Goal: Task Accomplishment & Management: Use online tool/utility

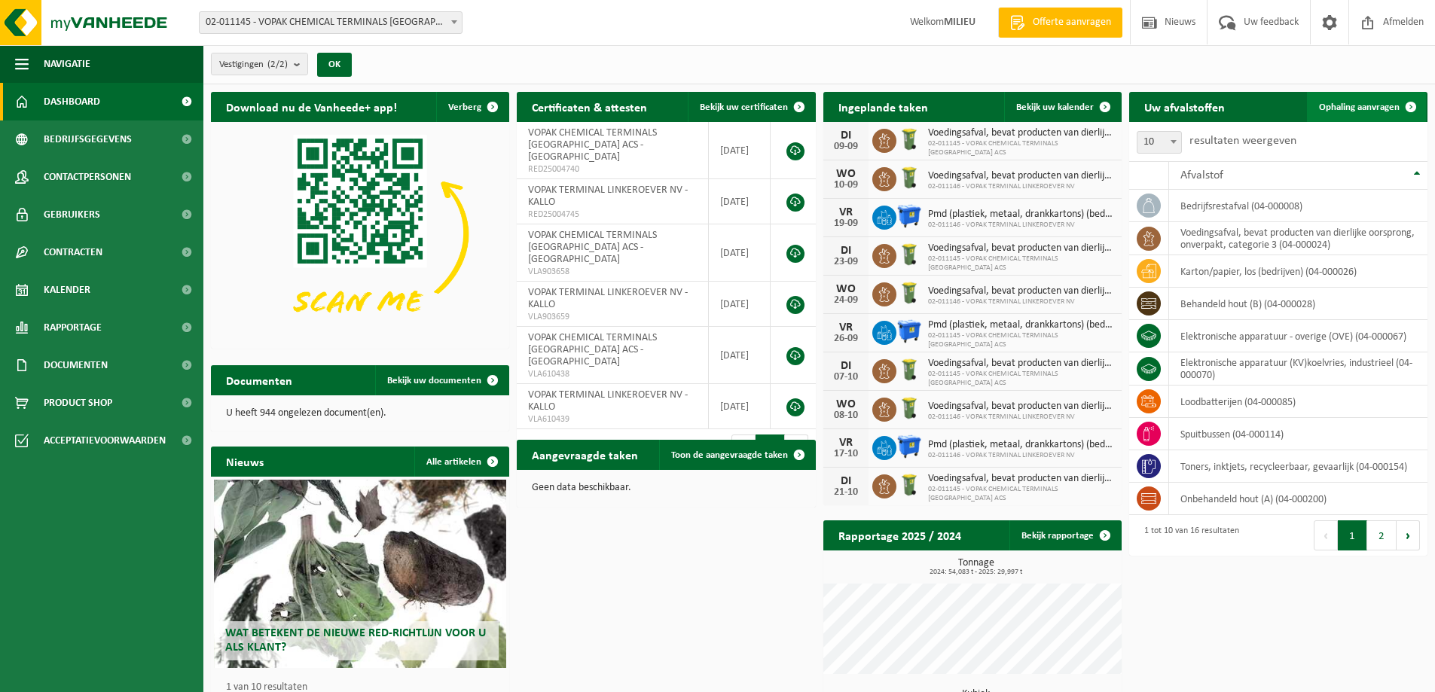
click at [1356, 103] on span "Ophaling aanvragen" at bounding box center [1359, 107] width 81 height 10
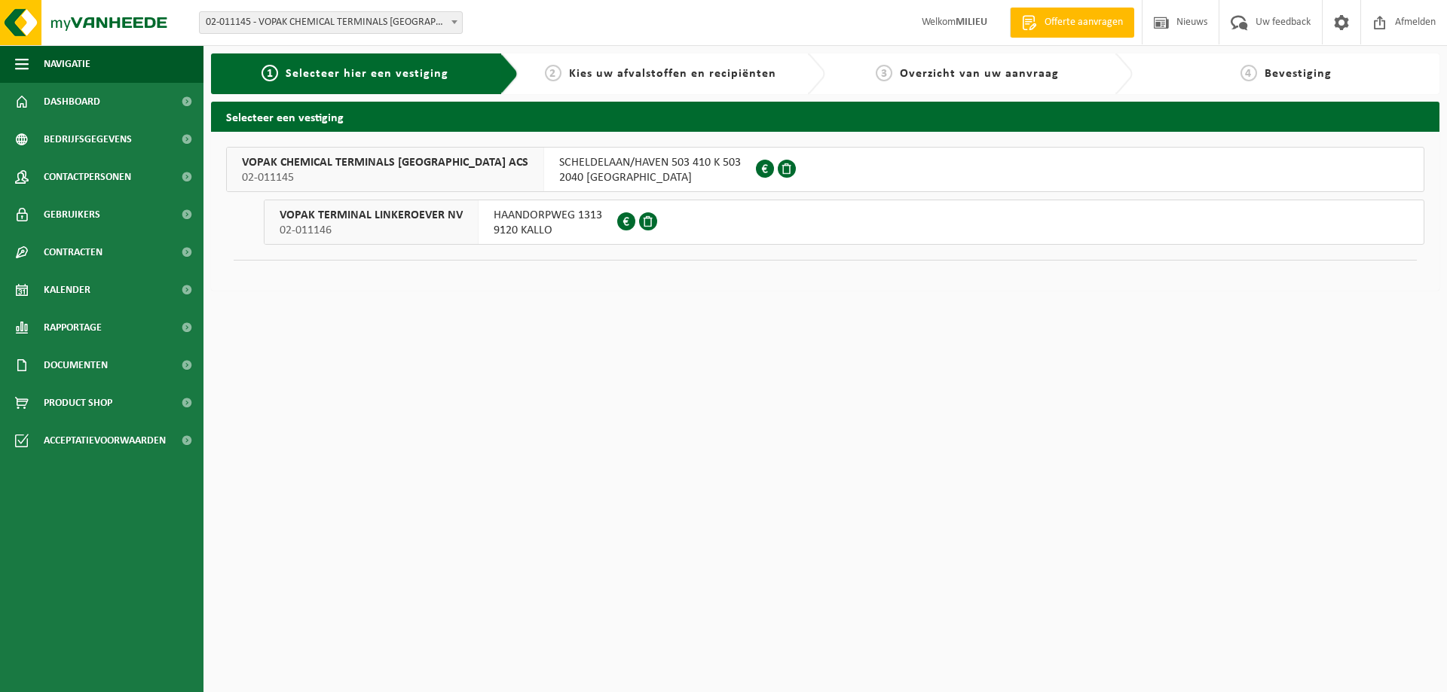
click at [561, 170] on span "SCHELDELAAN/HAVEN 503 410 K 503" at bounding box center [650, 162] width 182 height 15
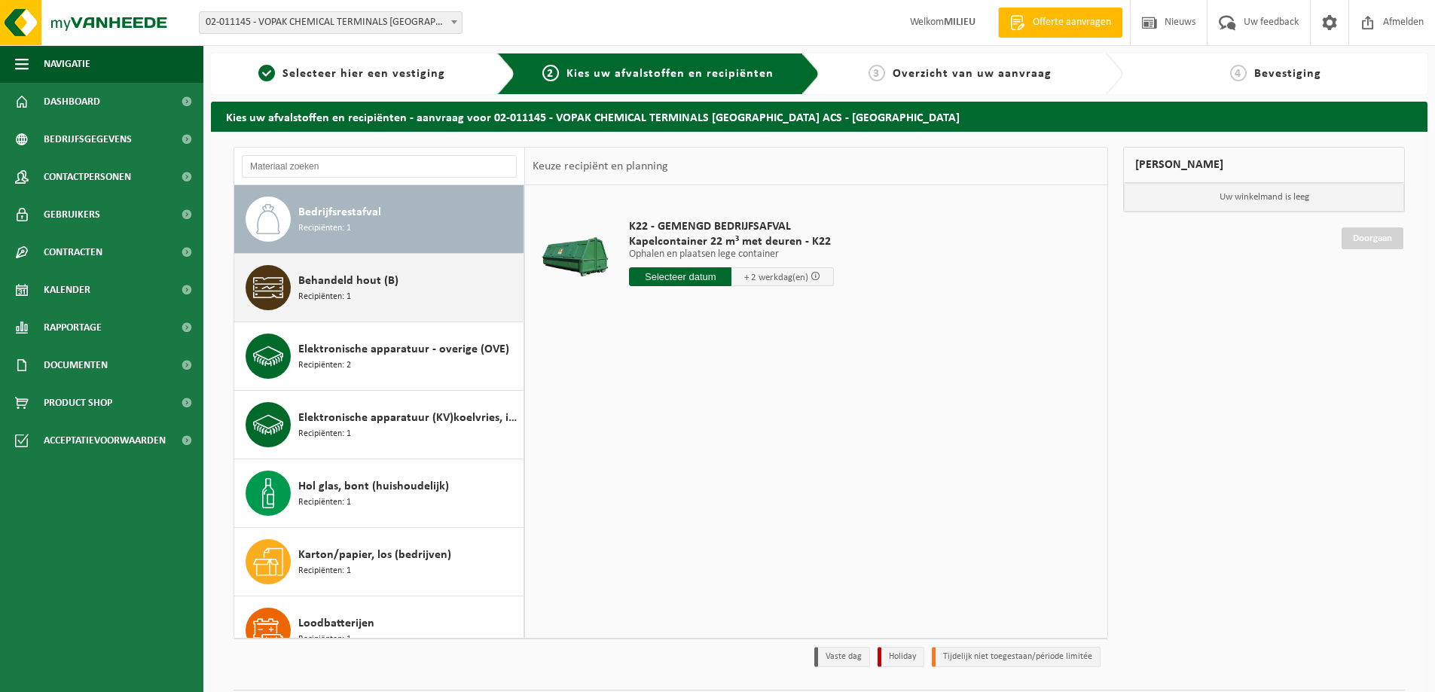
click at [382, 310] on div "Behandeld hout (B) Recipiënten: 1" at bounding box center [379, 288] width 290 height 68
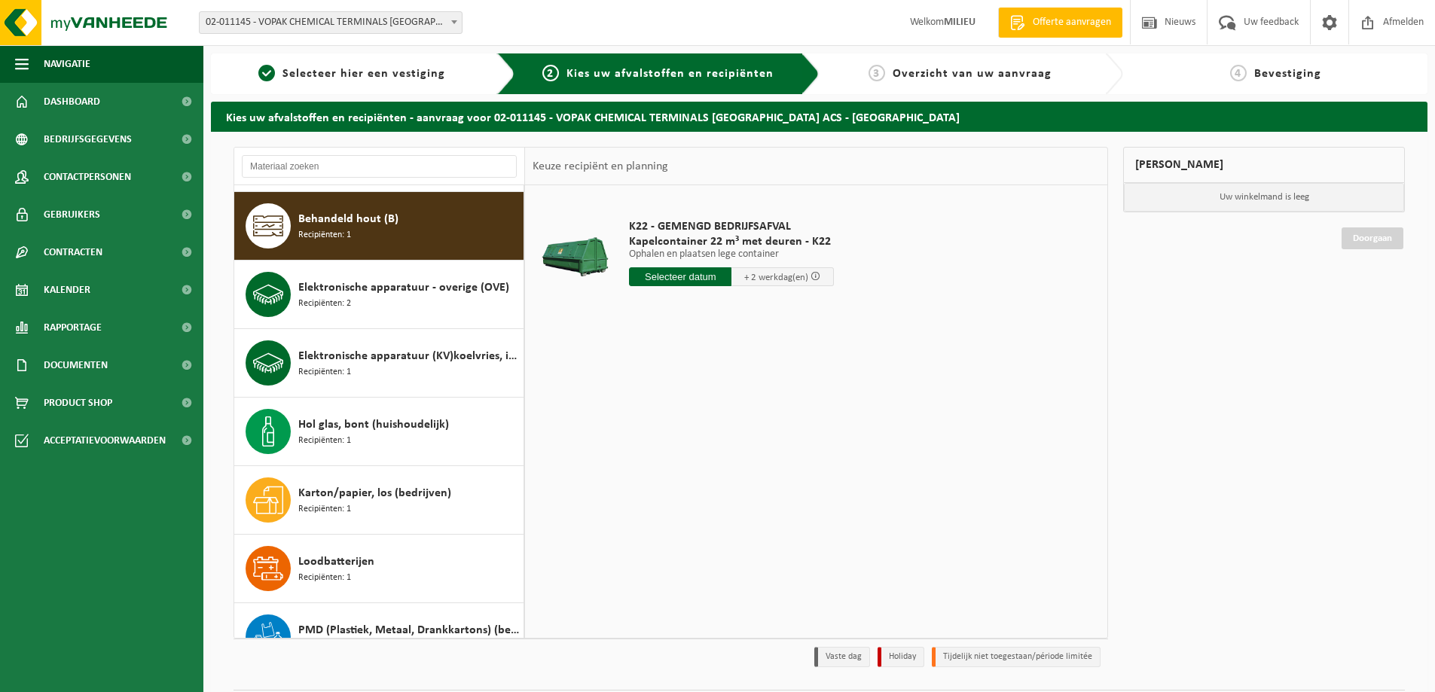
scroll to position [69, 0]
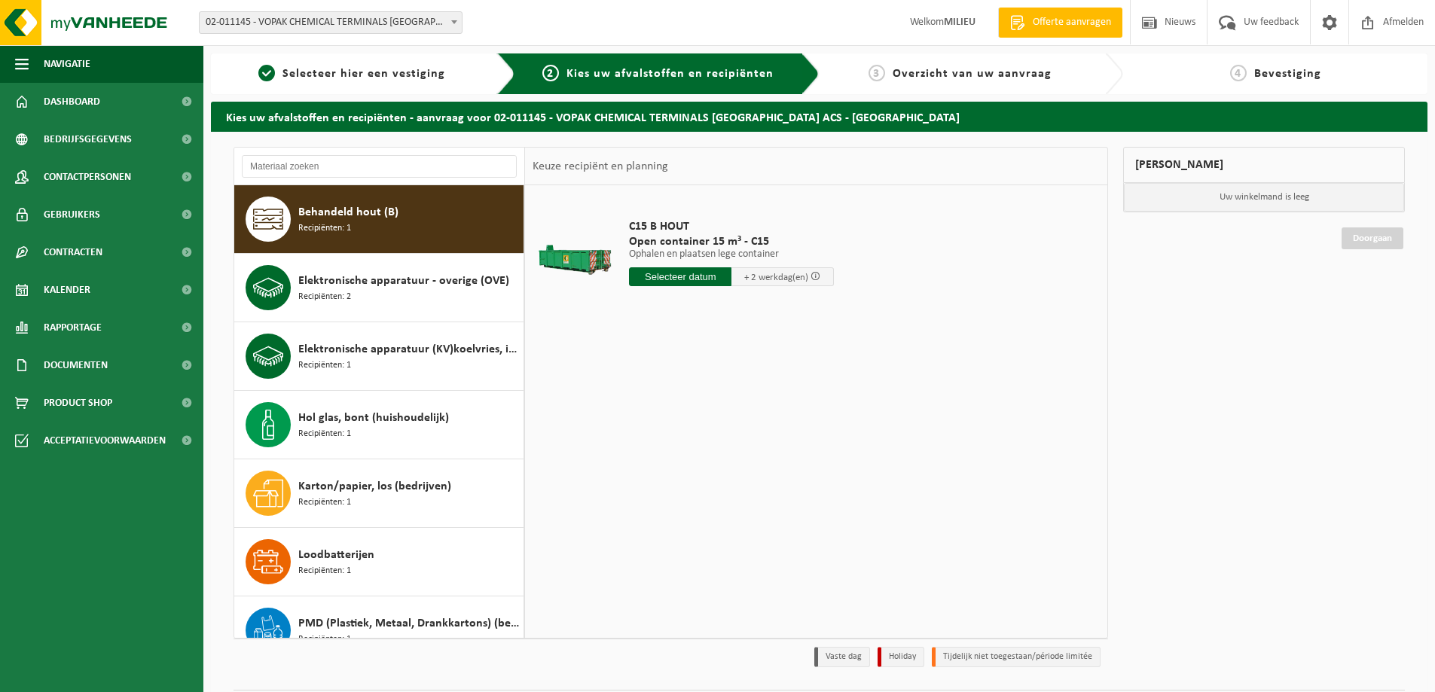
click at [668, 277] on input "text" at bounding box center [680, 276] width 102 height 19
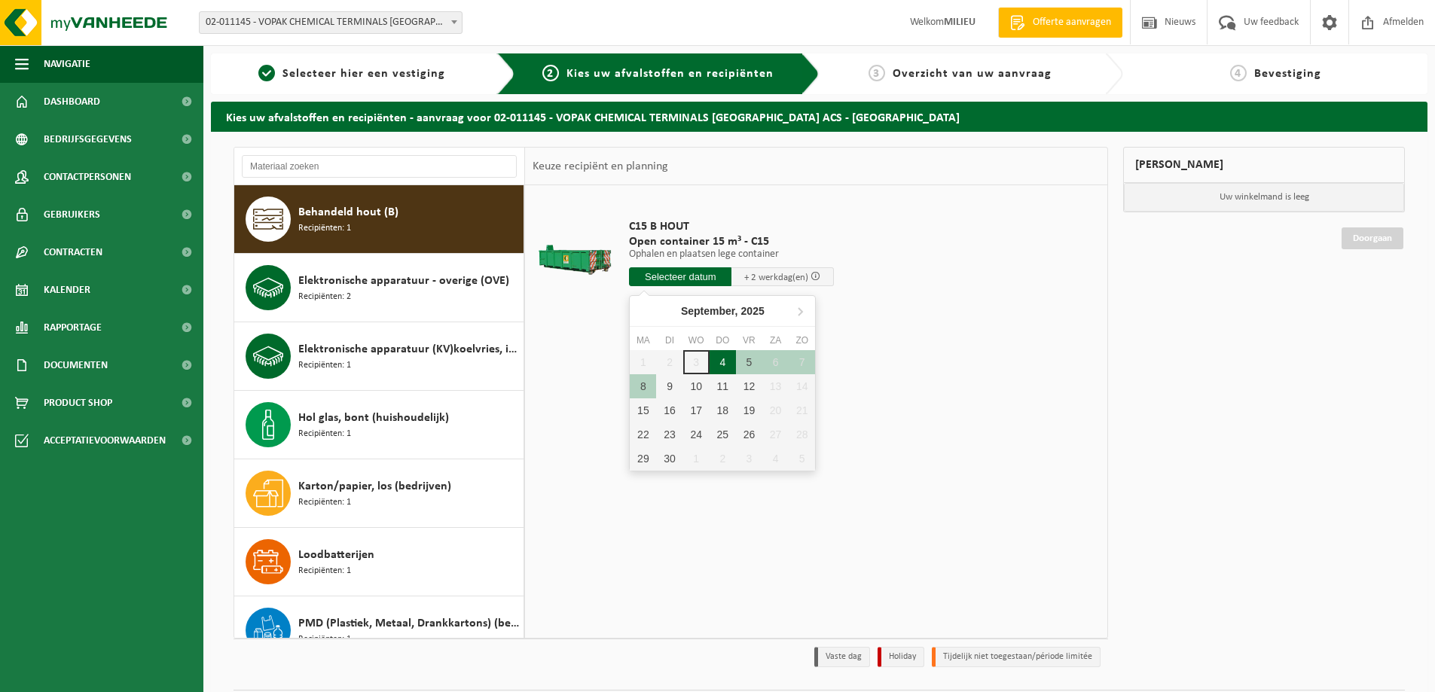
click at [720, 366] on div "4" at bounding box center [723, 362] width 26 height 24
type input "Van 2025-09-04"
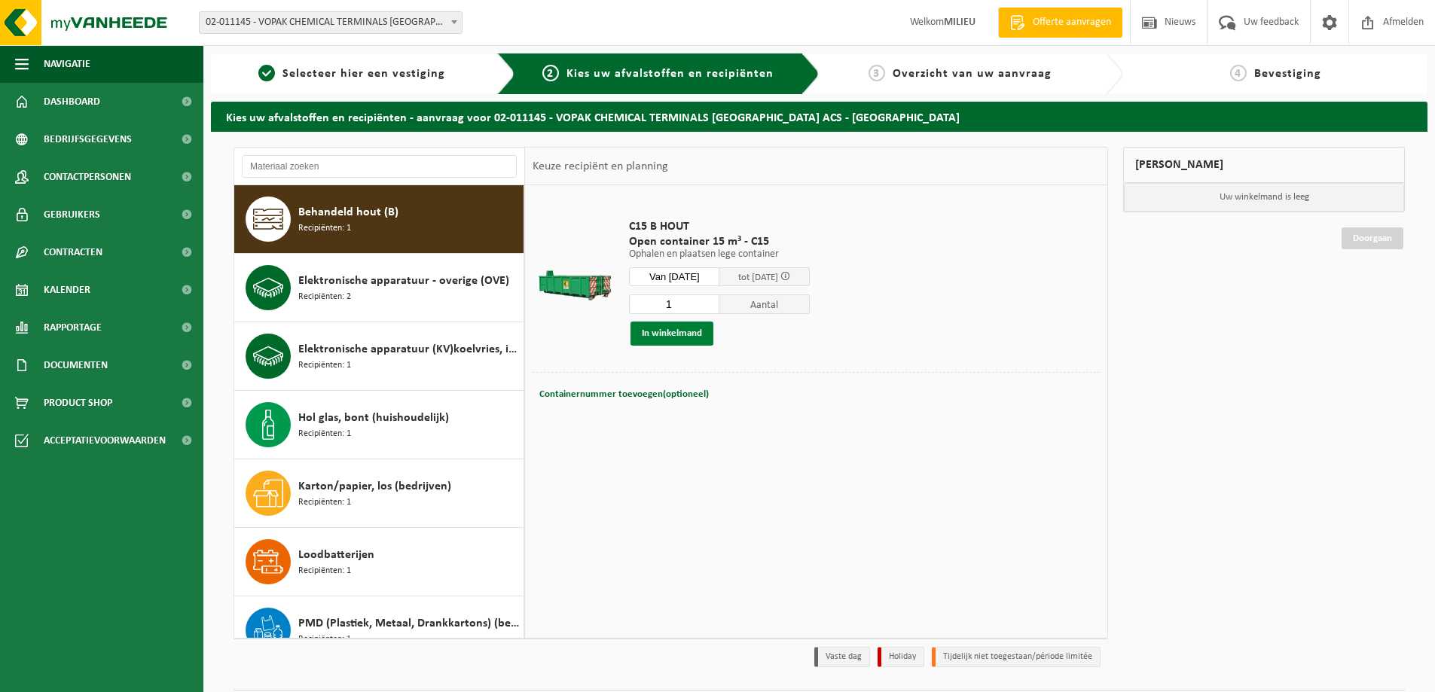
click at [679, 331] on button "In winkelmand" at bounding box center [672, 334] width 83 height 24
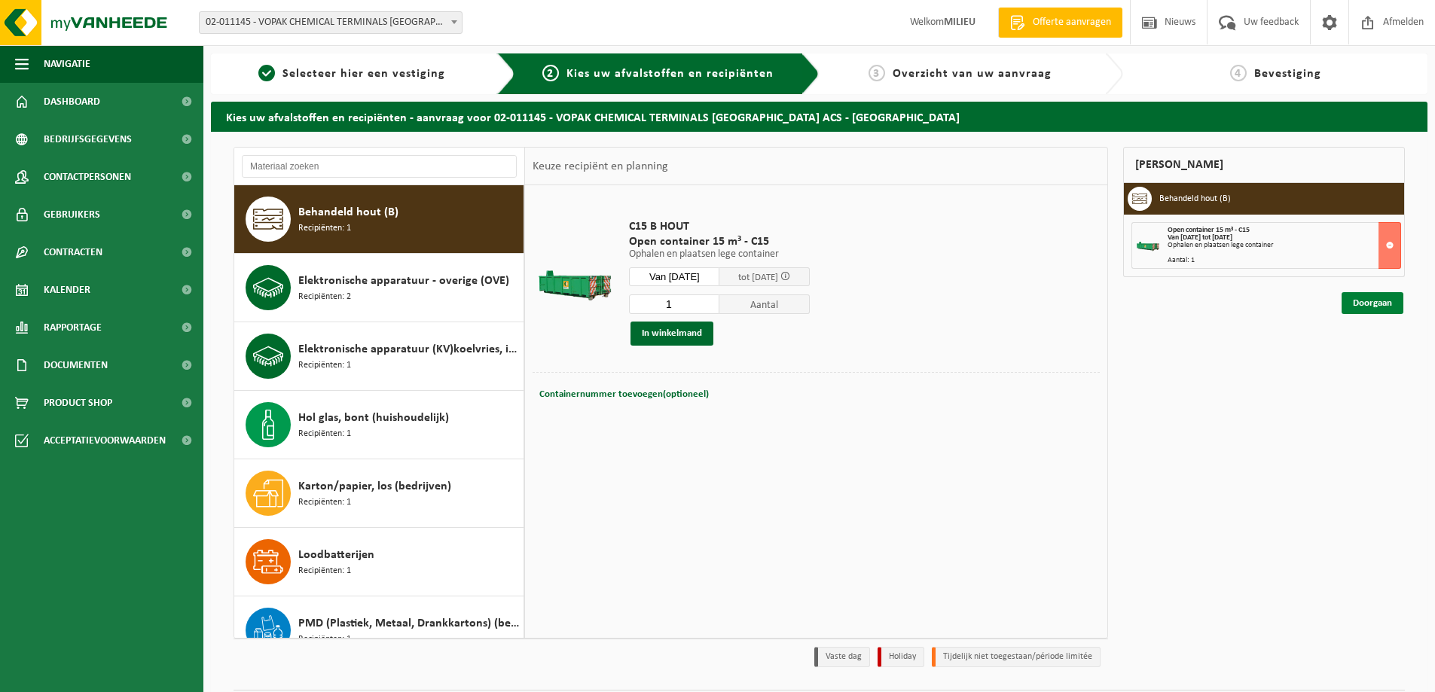
click at [1360, 307] on link "Doorgaan" at bounding box center [1373, 303] width 62 height 22
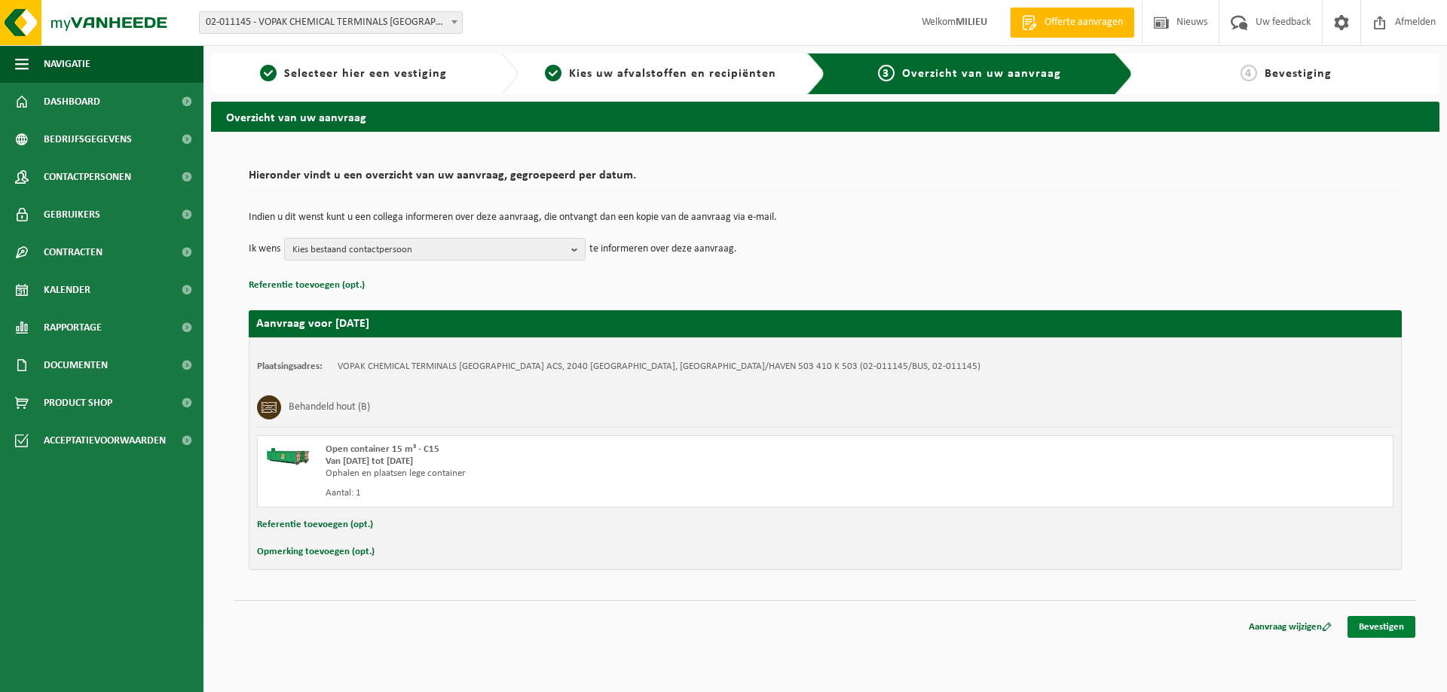
click at [1377, 623] on link "Bevestigen" at bounding box center [1381, 627] width 68 height 22
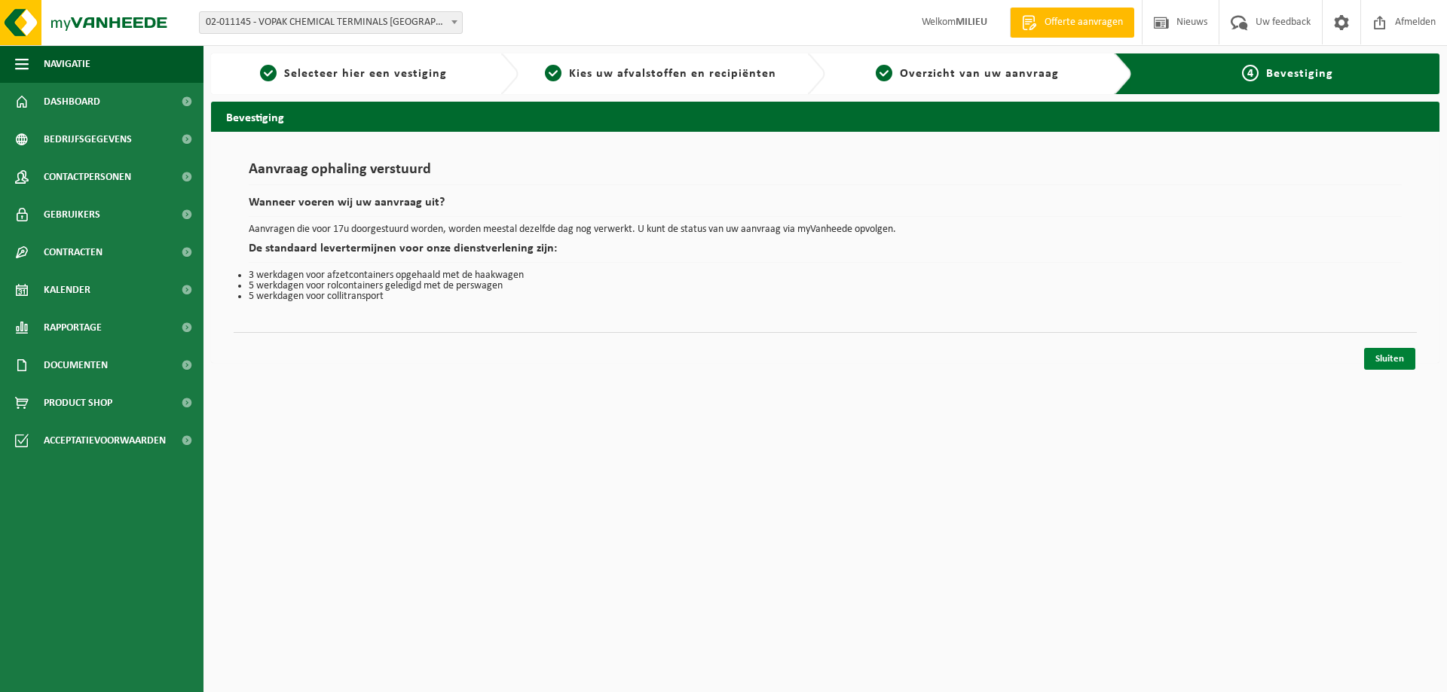
click at [1389, 358] on link "Sluiten" at bounding box center [1389, 359] width 51 height 22
